Goal: Transaction & Acquisition: Purchase product/service

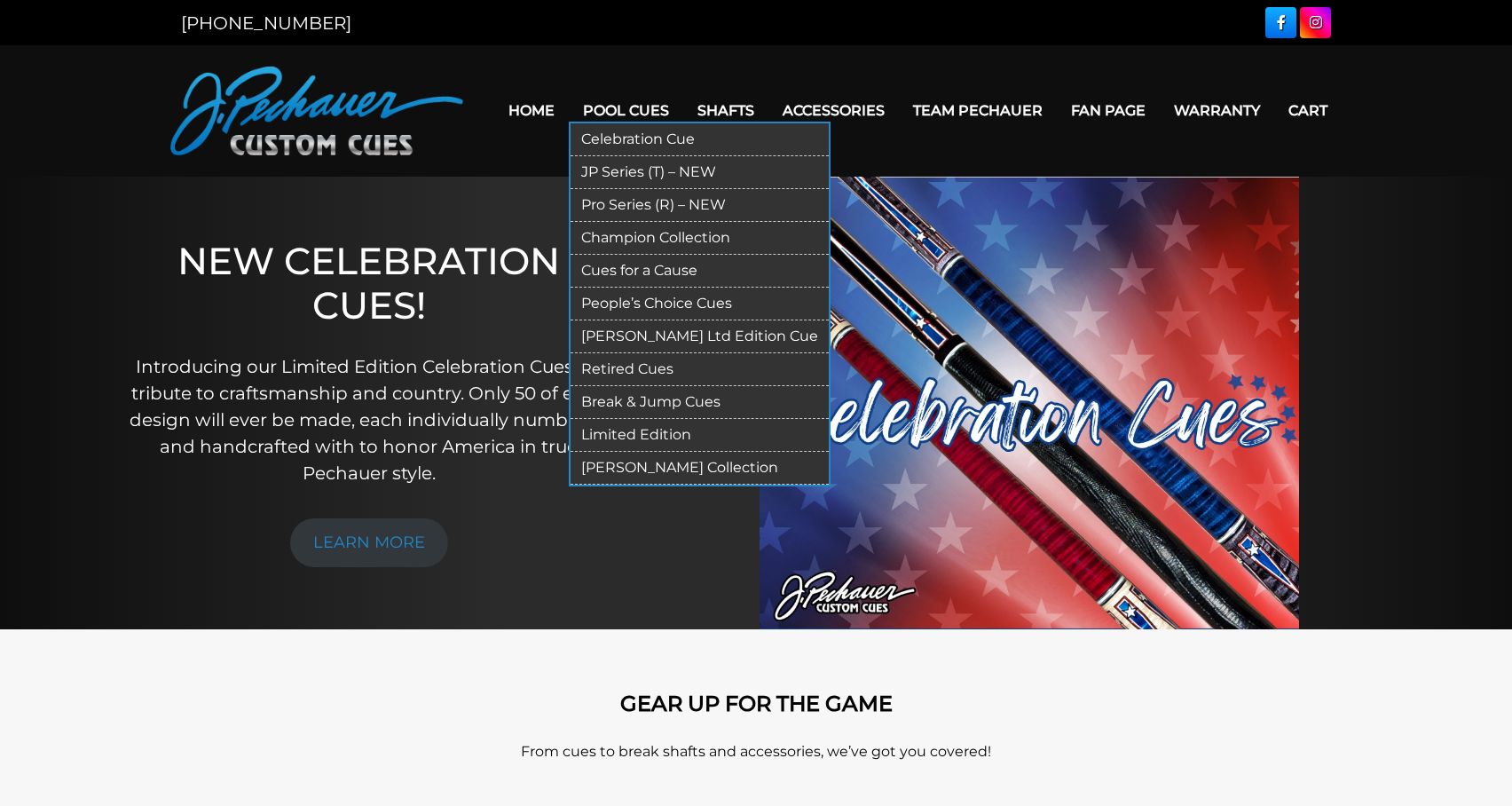
click at [642, 119] on link "Pool Cues" at bounding box center [626, 110] width 114 height 45
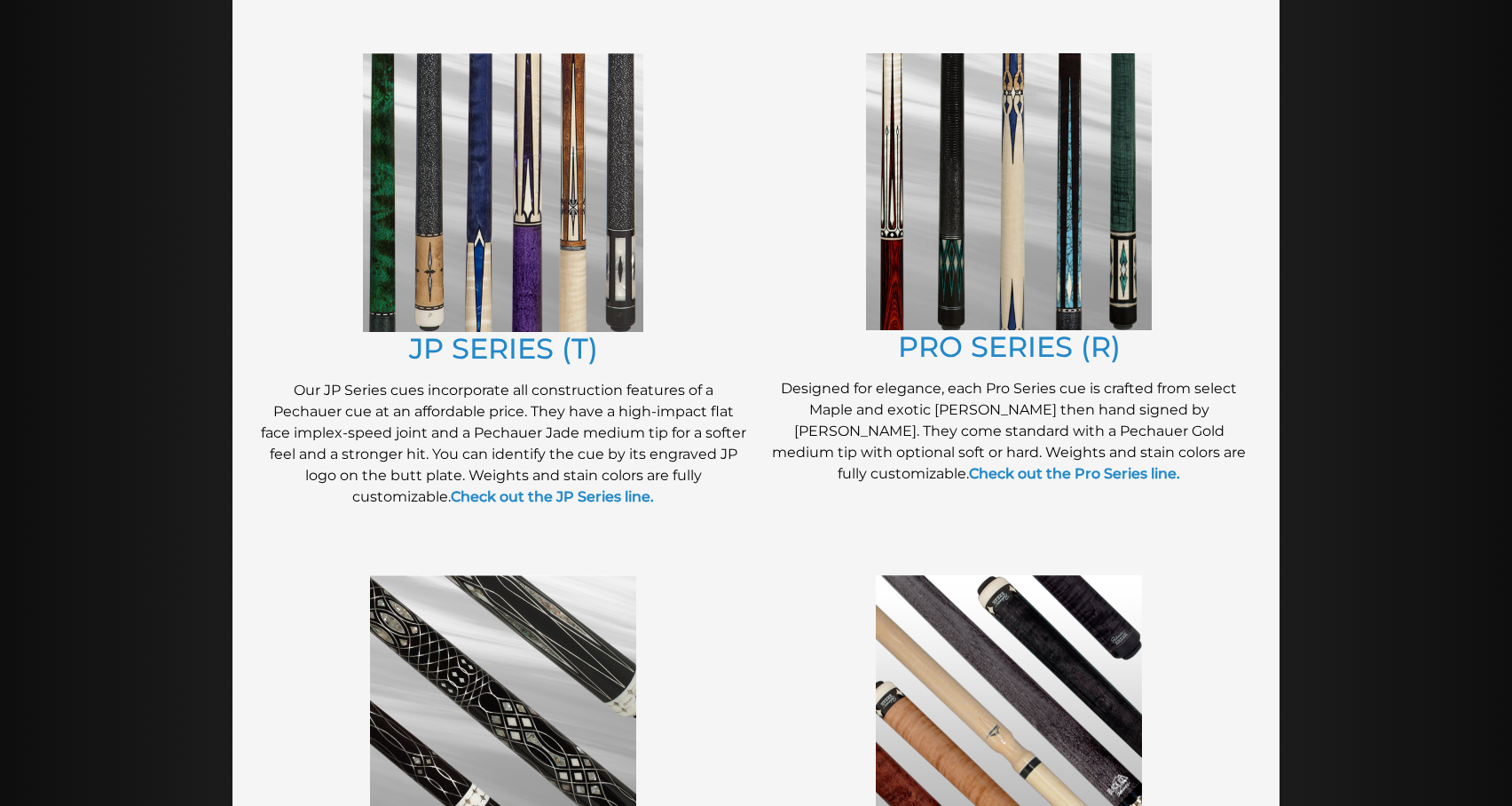
scroll to position [888, 0]
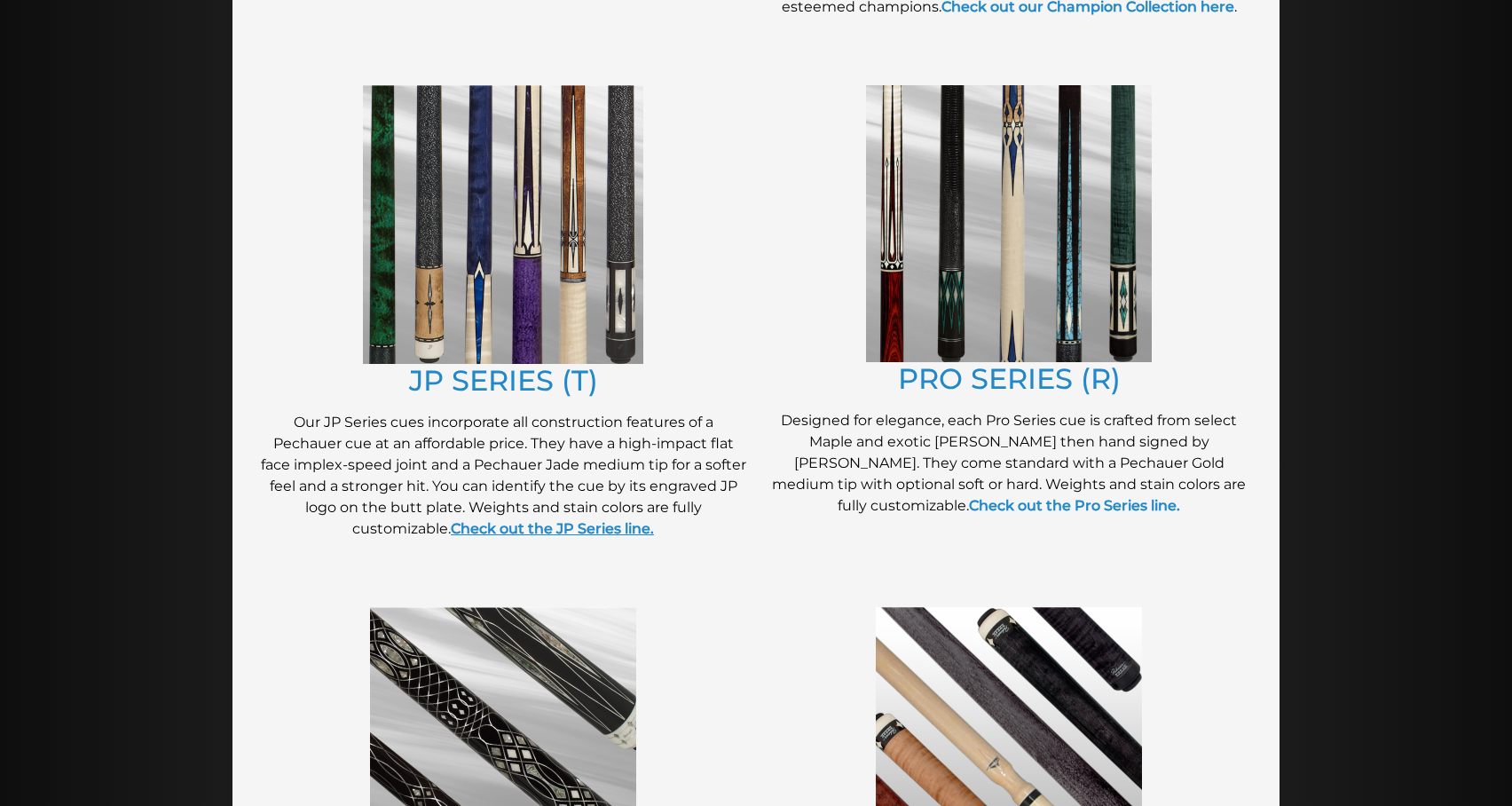
click at [646, 531] on strong "Check out the JP Series line." at bounding box center [552, 528] width 203 height 17
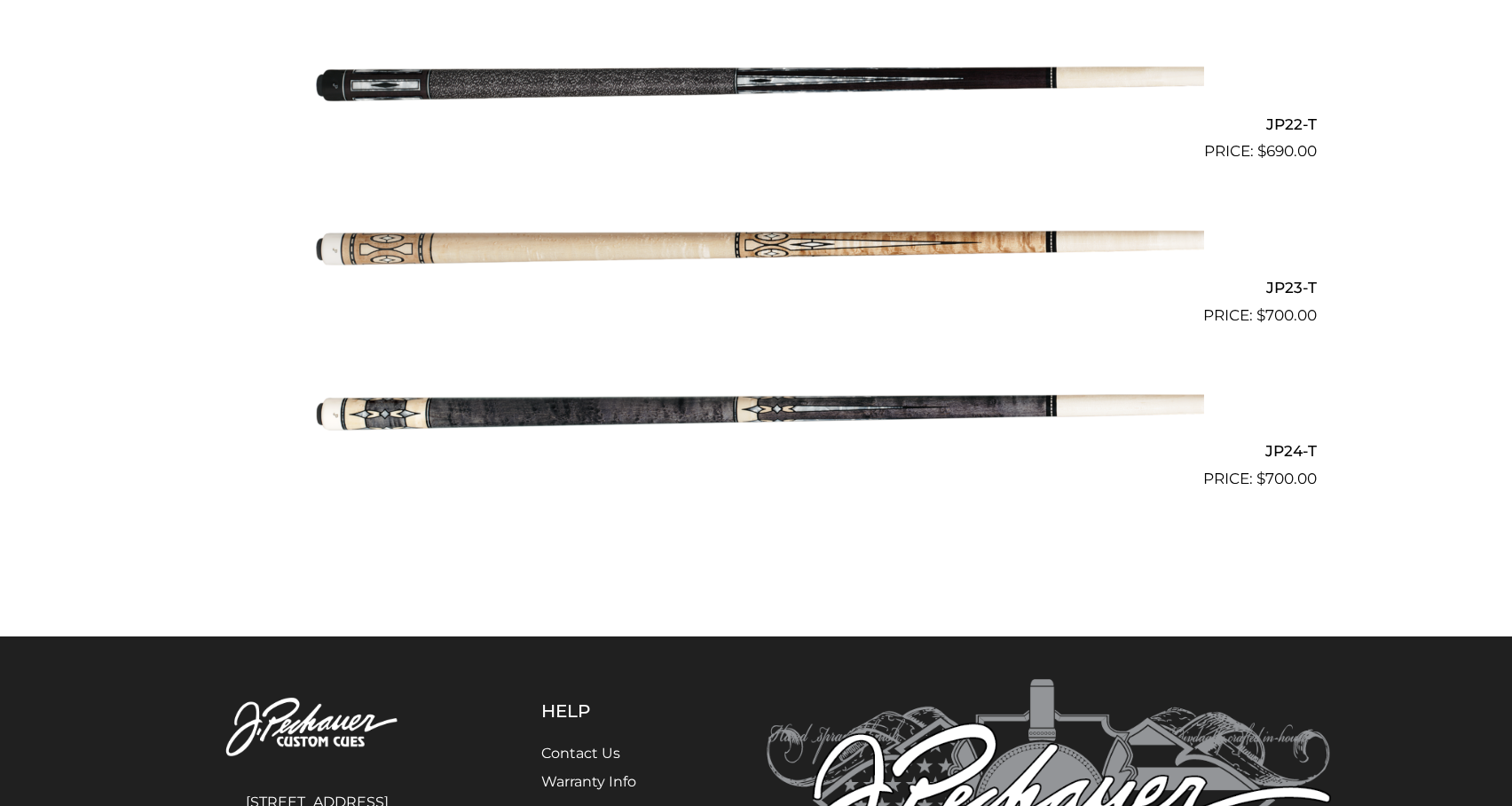
scroll to position [4013, 0]
